Goal: Transaction & Acquisition: Purchase product/service

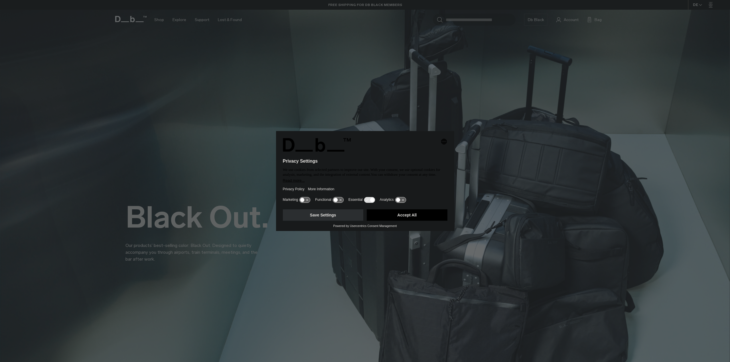
click at [305, 213] on button "Save Settings" at bounding box center [323, 215] width 81 height 11
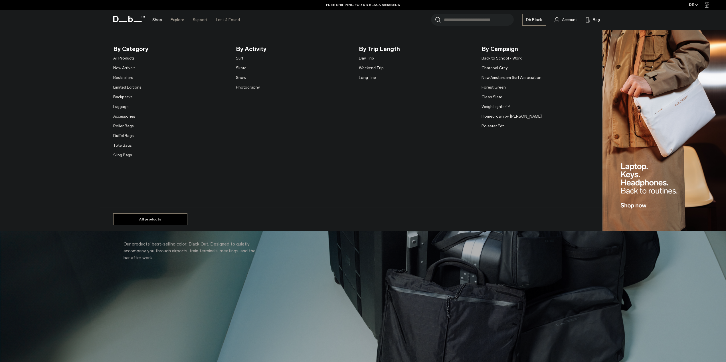
click at [126, 95] on link "Backpacks" at bounding box center [122, 97] width 19 height 6
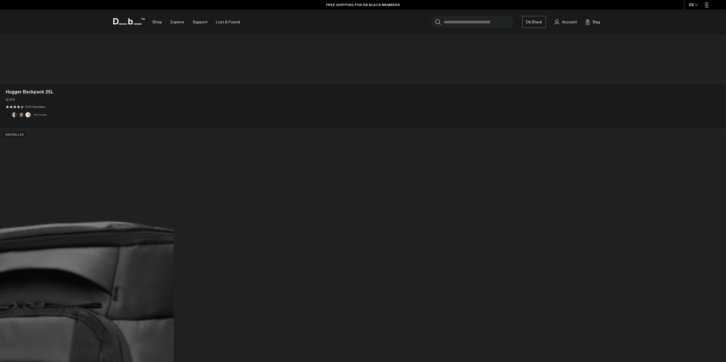
scroll to position [1137, 0]
